Goal: Find specific page/section: Find specific page/section

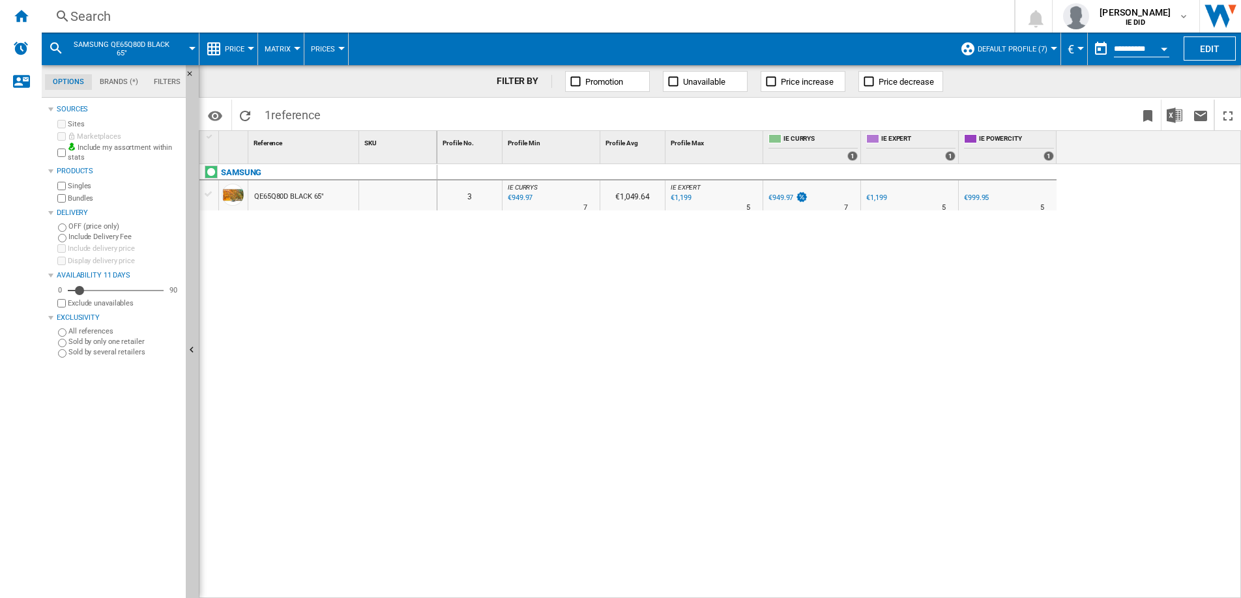
click at [295, 15] on div "Search" at bounding box center [525, 16] width 910 height 18
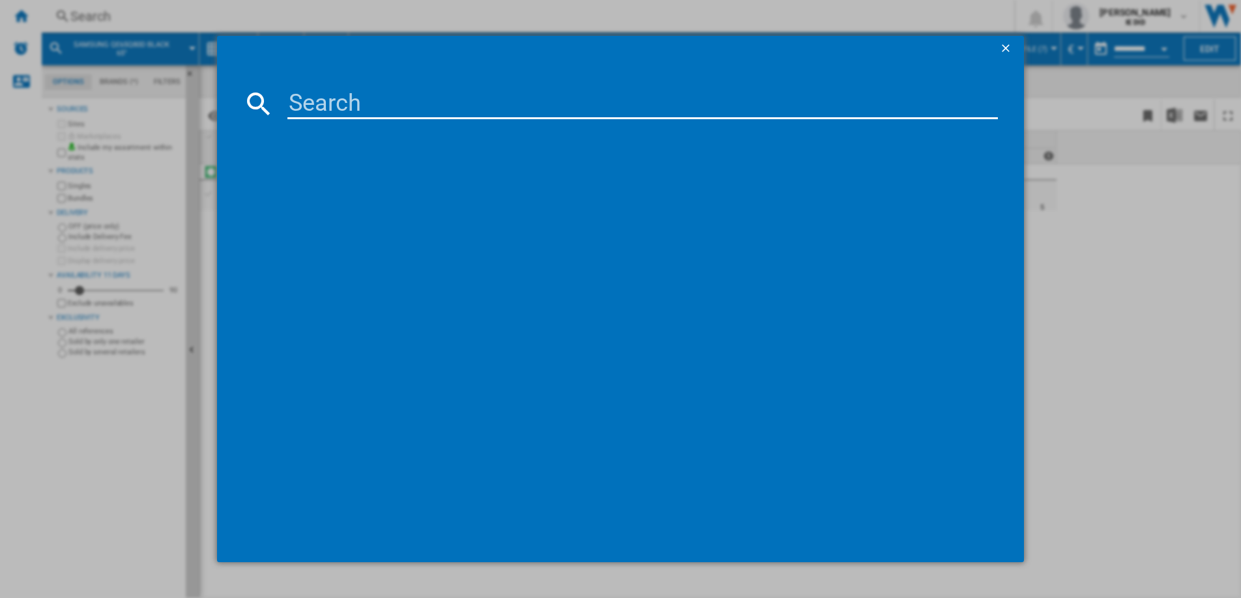
click at [302, 107] on input at bounding box center [642, 103] width 710 height 31
type input "T2278V"
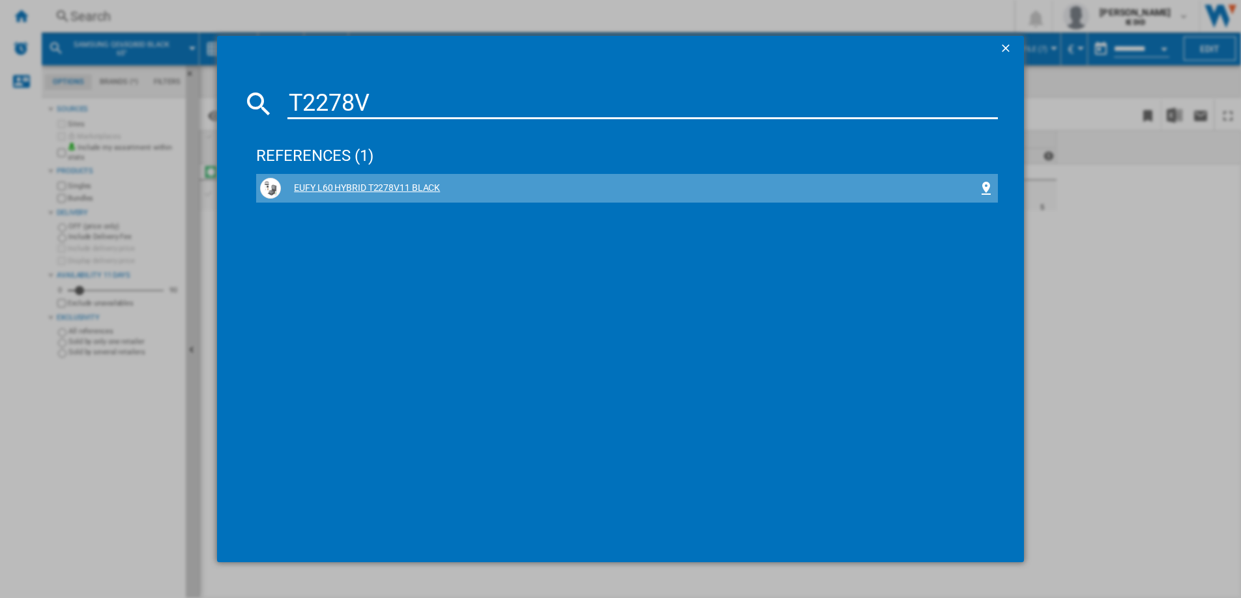
click at [410, 192] on div "EUFY L60 HYBRID T2278V11 BLACK" at bounding box center [629, 188] width 697 height 13
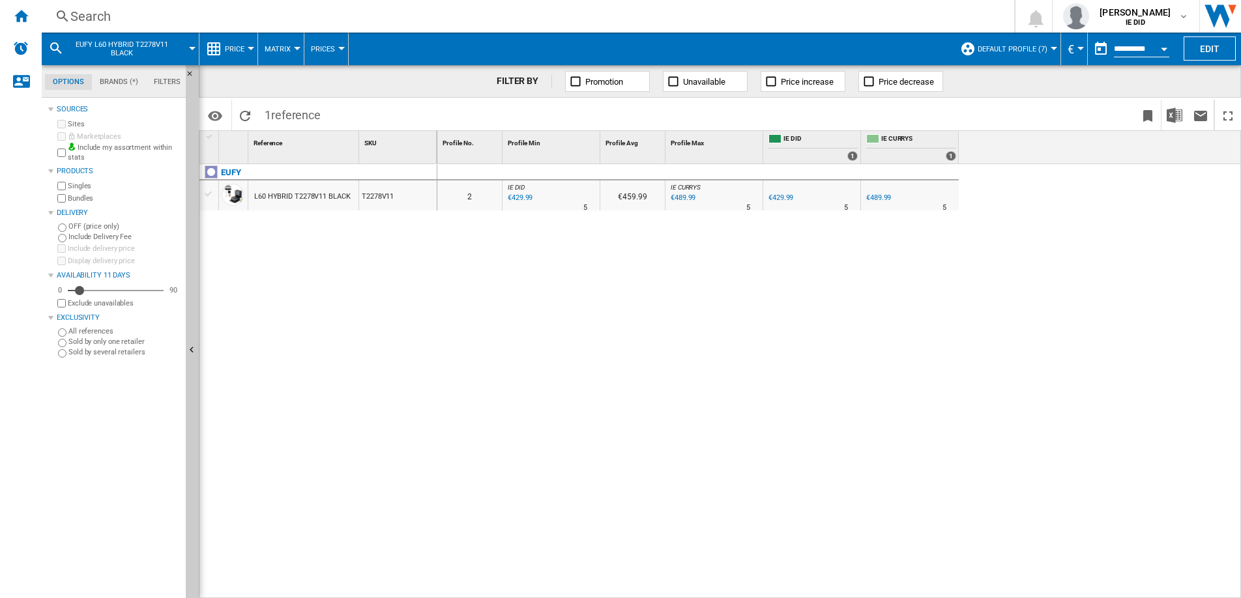
click at [233, 16] on div "Search" at bounding box center [525, 16] width 910 height 18
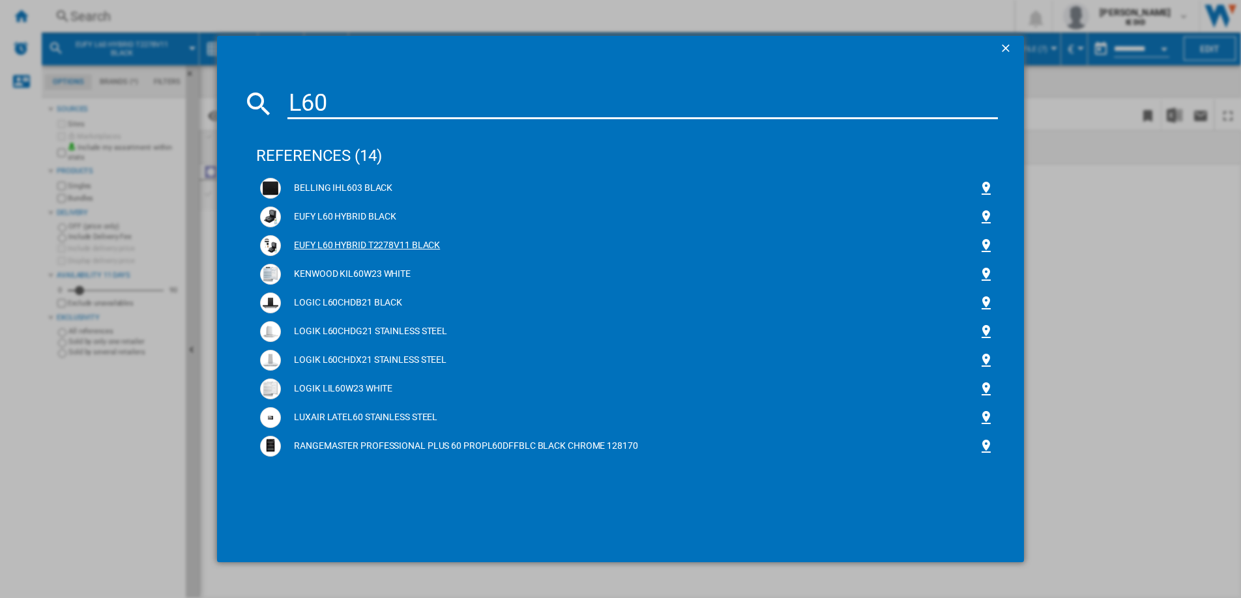
type input "L60"
click at [371, 244] on div "EUFY L60 HYBRID T2278V11 BLACK" at bounding box center [629, 245] width 697 height 13
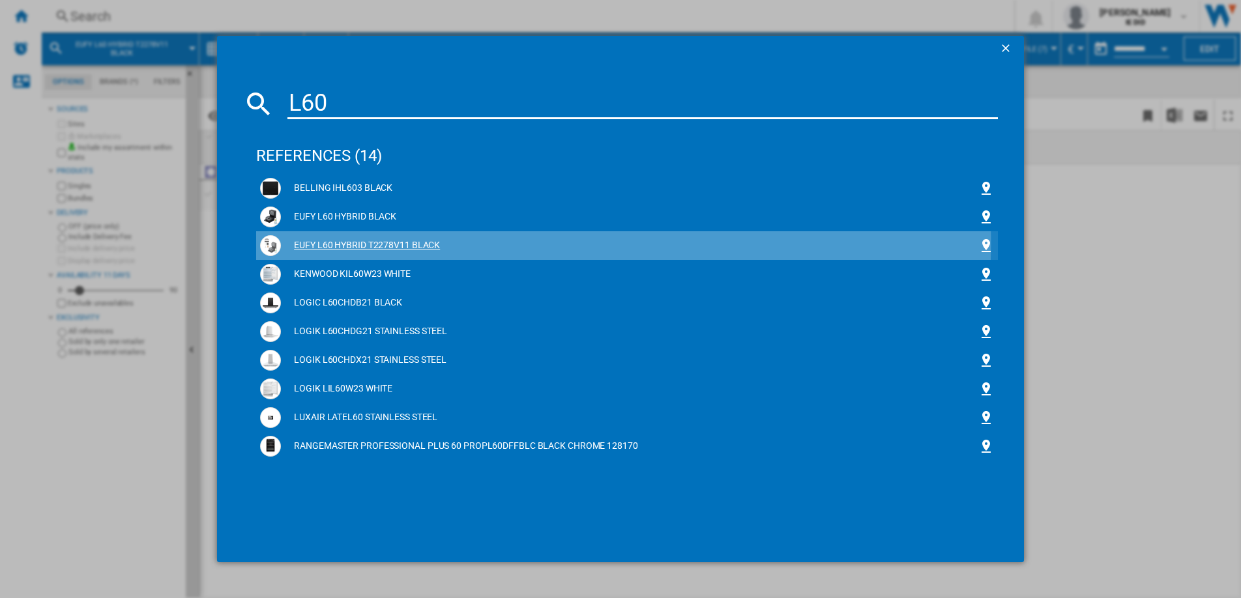
click at [361, 242] on div "EUFY L60 HYBRID T2278V11 BLACK" at bounding box center [629, 245] width 697 height 13
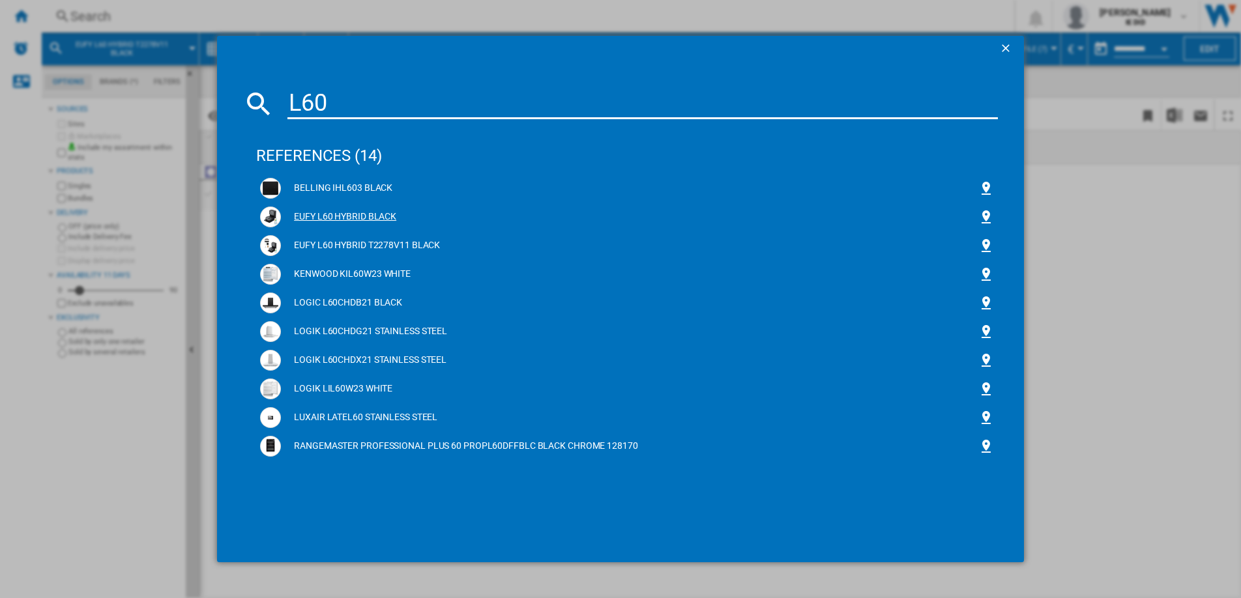
click at [359, 217] on div "EUFY L60 HYBRID BLACK" at bounding box center [629, 216] width 697 height 13
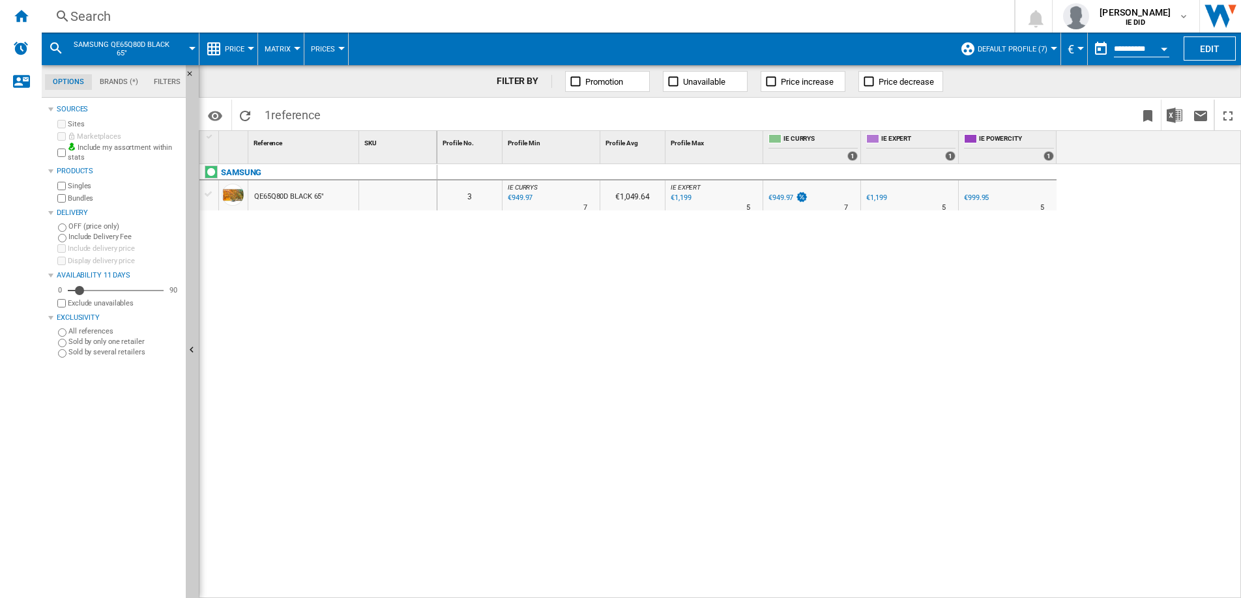
click at [218, 22] on div "Search" at bounding box center [525, 16] width 910 height 18
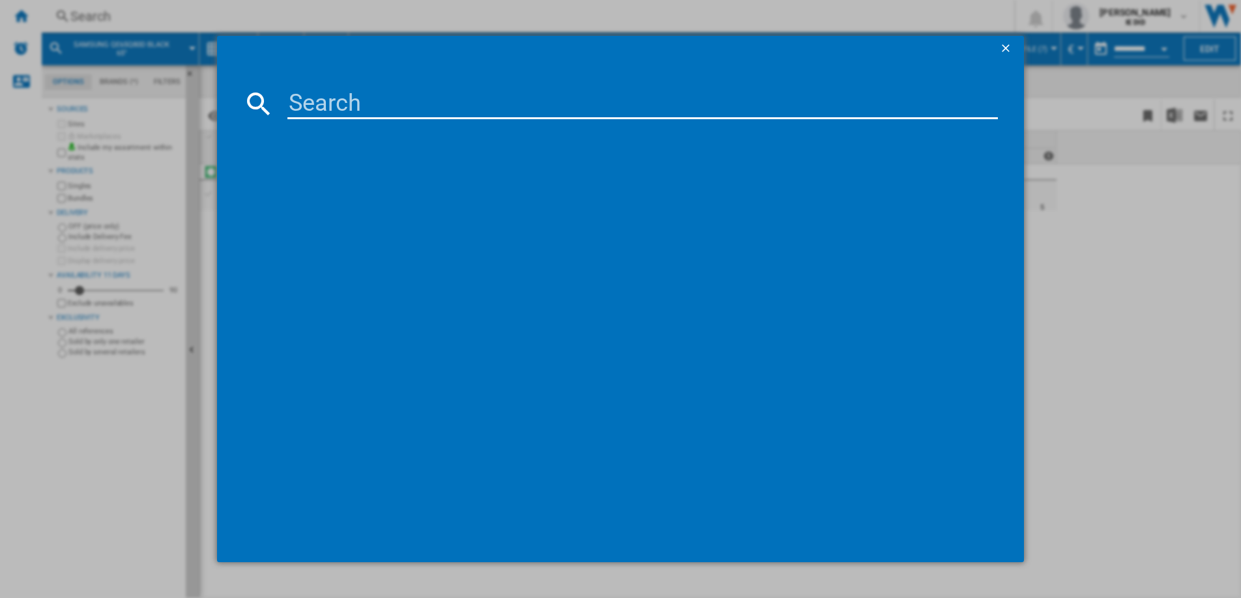
click at [313, 111] on input at bounding box center [642, 103] width 710 height 31
type input "T"
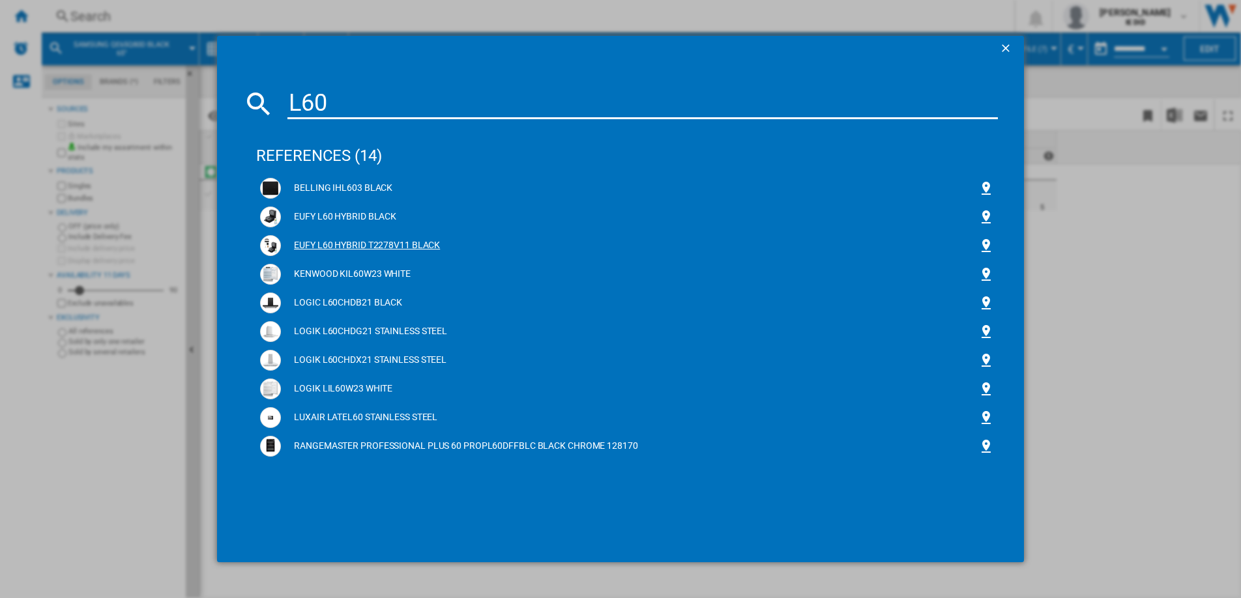
type input "L60"
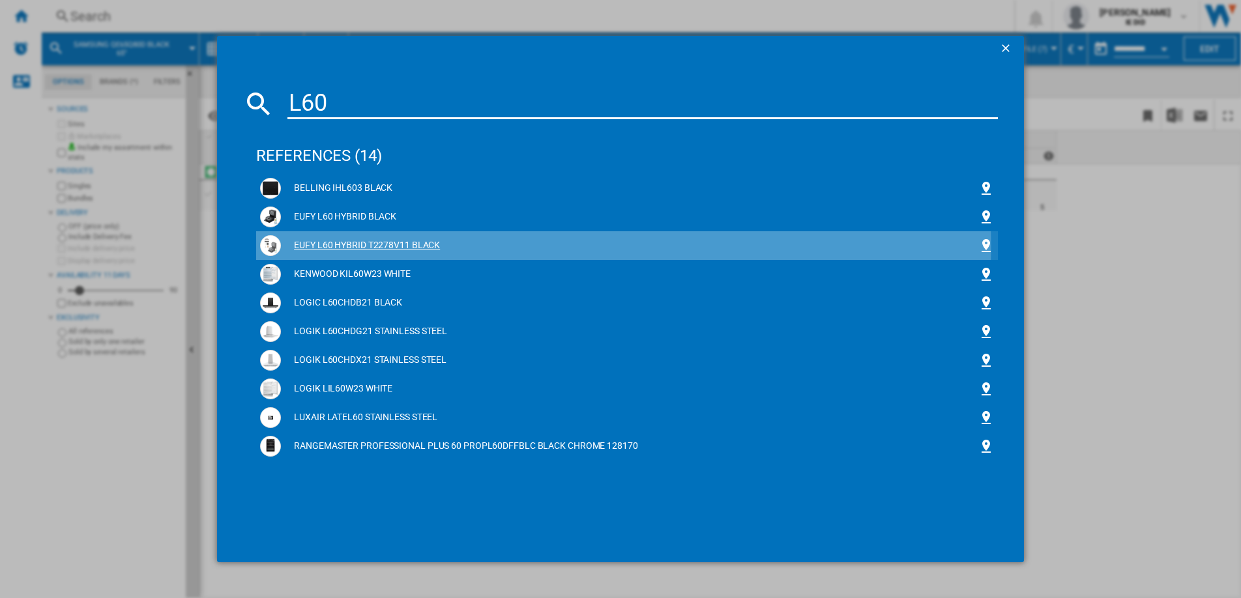
click at [376, 246] on div "EUFY L60 HYBRID T2278V11 BLACK" at bounding box center [629, 245] width 697 height 13
